Goal: Task Accomplishment & Management: Manage account settings

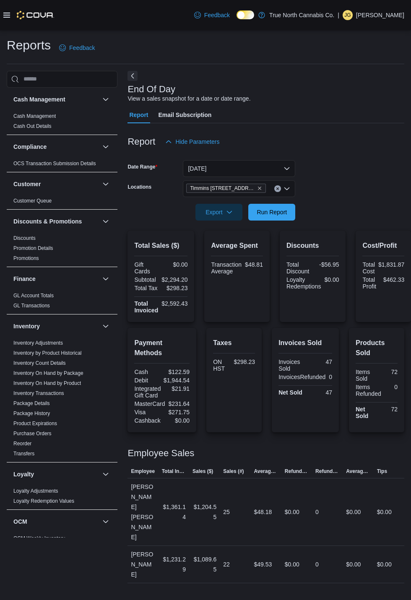
scroll to position [280, 0]
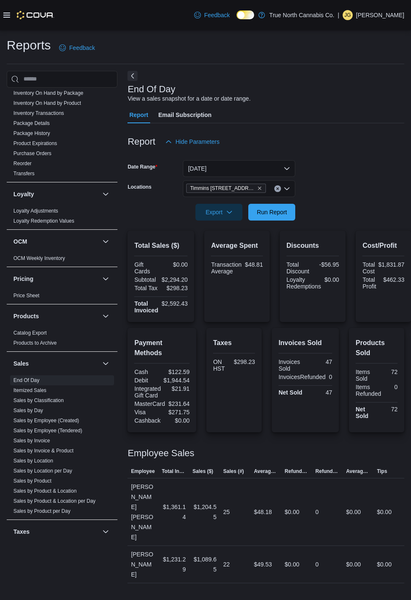
click at [391, 17] on p "Jordan Guindon" at bounding box center [380, 15] width 48 height 10
click at [364, 90] on button "Sign Out" at bounding box center [361, 88] width 77 height 13
